Goal: Information Seeking & Learning: Check status

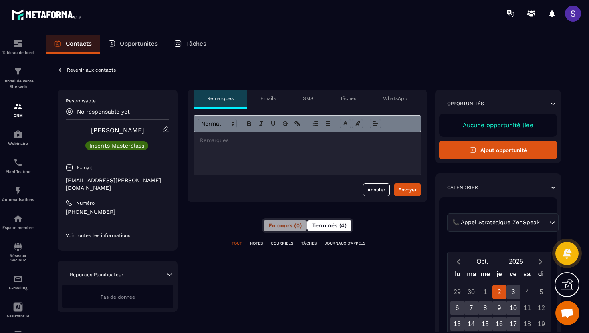
click at [327, 229] on button "Terminés (4)" at bounding box center [329, 225] width 44 height 11
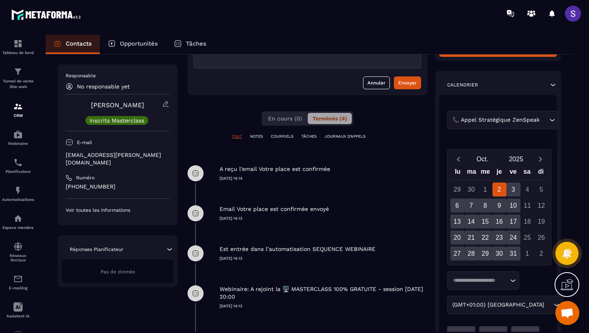
scroll to position [101, 0]
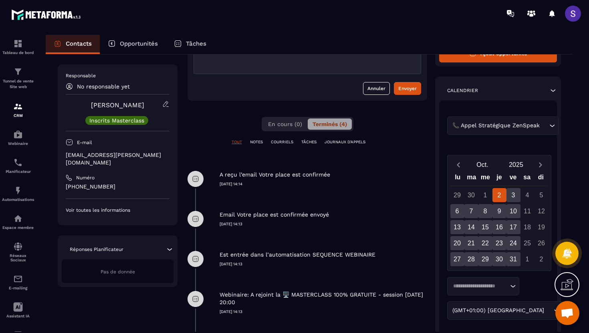
click at [241, 174] on p "A reçu l’email Votre place est confirmée" at bounding box center [274, 175] width 111 height 8
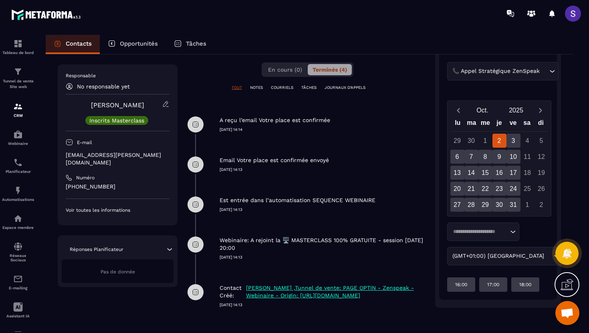
scroll to position [0, 0]
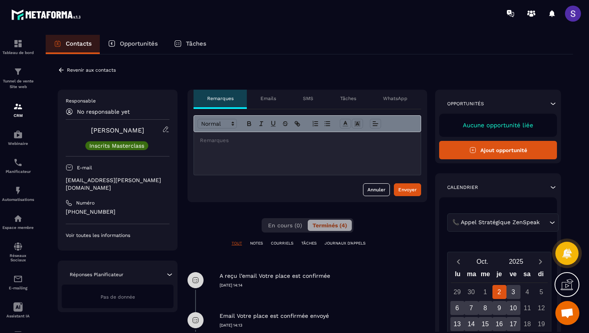
click at [257, 245] on p "NOTES" at bounding box center [256, 244] width 13 height 6
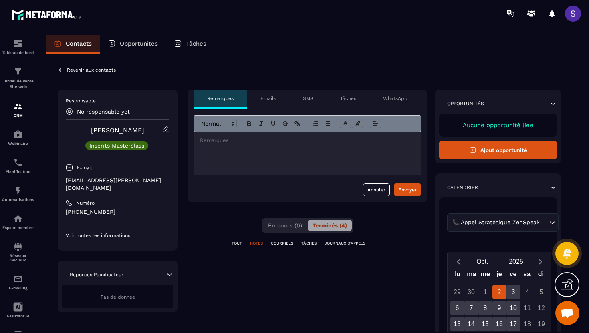
click at [287, 242] on p "COURRIELS" at bounding box center [282, 244] width 22 height 6
click at [320, 244] on div "TOUT NOTES COURRIELS TÂCHES JOURNAUX D'APPELS" at bounding box center [306, 244] width 239 height 6
click at [312, 244] on p "TÂCHES" at bounding box center [308, 244] width 15 height 6
click at [347, 241] on p "JOURNAUX D'APPELS" at bounding box center [344, 244] width 41 height 6
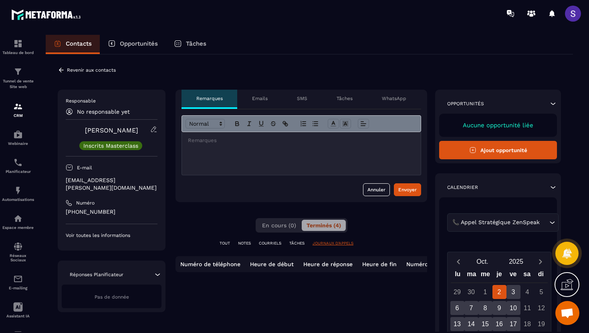
click at [225, 245] on p "TOUT" at bounding box center [224, 244] width 10 height 6
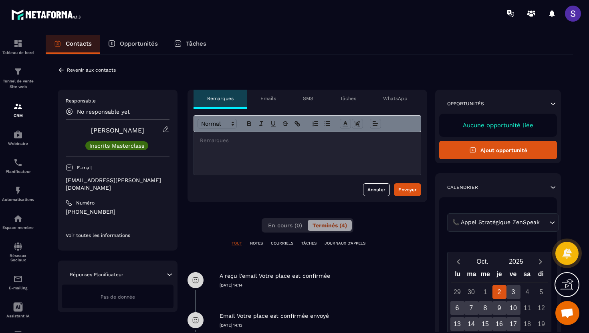
click at [60, 71] on icon at bounding box center [61, 70] width 5 height 4
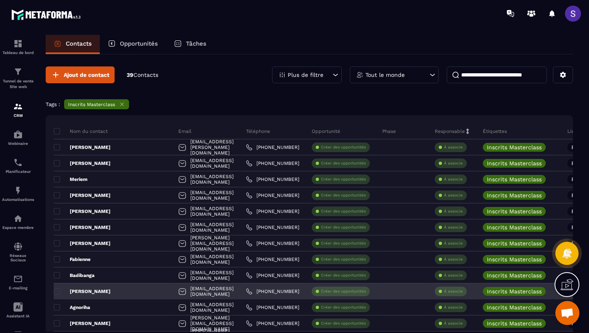
click at [98, 294] on div "[PERSON_NAME]" at bounding box center [113, 292] width 119 height 16
